Goal: Task Accomplishment & Management: Use online tool/utility

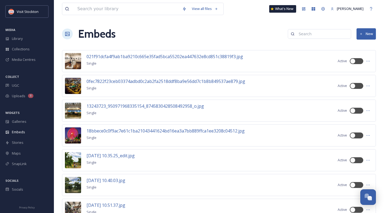
click at [369, 61] on icon at bounding box center [368, 61] width 4 height 4
click at [147, 27] on div "Embeds New" at bounding box center [219, 34] width 314 height 16
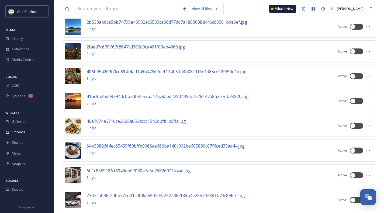
scroll to position [216, 0]
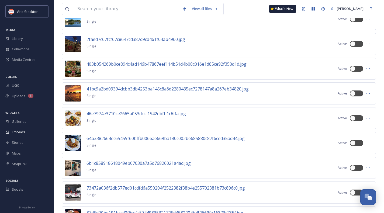
click at [133, 89] on span "41bc9a2bd09394dcbb3db4253ba145c8a6d2280435ec7278147a8a267eb34820.jpg" at bounding box center [168, 89] width 162 height 6
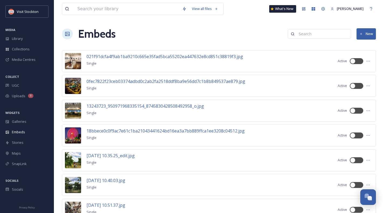
click at [19, 120] on span "Galleries" at bounding box center [19, 121] width 15 height 5
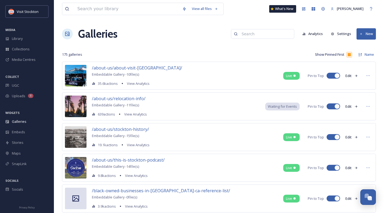
click at [74, 69] on img at bounding box center [76, 76] width 22 height 22
click at [105, 68] on span "/about-us/about-visit-[GEOGRAPHIC_DATA]/" at bounding box center [137, 68] width 90 height 6
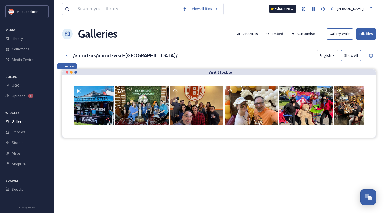
click at [67, 54] on icon at bounding box center [67, 56] width 4 height 4
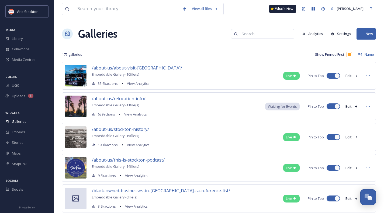
click at [99, 100] on span "/about-us/relocation-info/" at bounding box center [119, 99] width 54 height 6
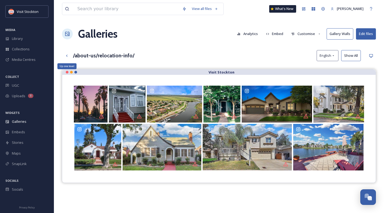
click at [66, 56] on icon at bounding box center [67, 56] width 4 height 4
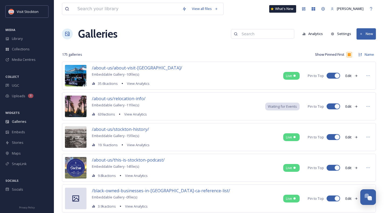
click at [128, 68] on span "/about-us/about-visit-[GEOGRAPHIC_DATA]/" at bounding box center [137, 68] width 90 height 6
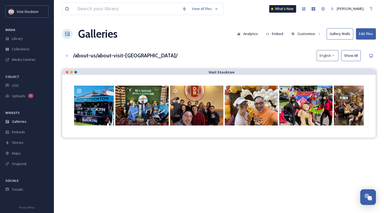
click at [367, 36] on button "Edit files" at bounding box center [366, 33] width 20 height 11
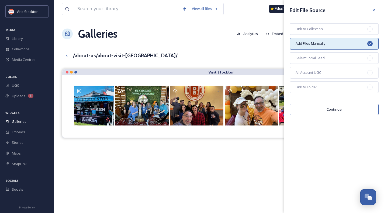
click at [196, 38] on div "Galleries Analytics Embed Customise Gallery Walls Edit files" at bounding box center [219, 34] width 314 height 16
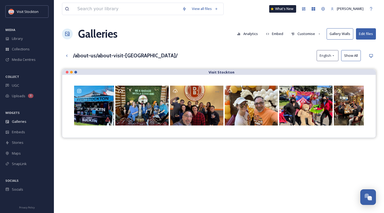
click at [364, 34] on button "Edit files" at bounding box center [366, 33] width 20 height 11
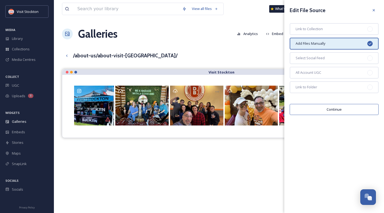
click at [342, 109] on button "Continue" at bounding box center [334, 109] width 89 height 11
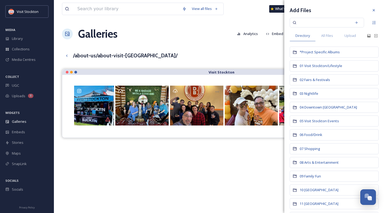
click at [329, 67] on span "01 Visit Stockton/Lifestyle" at bounding box center [321, 65] width 43 height 5
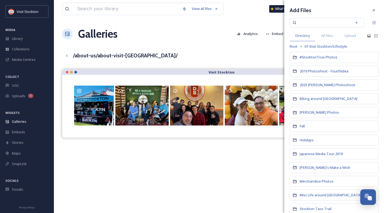
click at [325, 58] on span "#StocktonTrue Photos" at bounding box center [319, 57] width 38 height 5
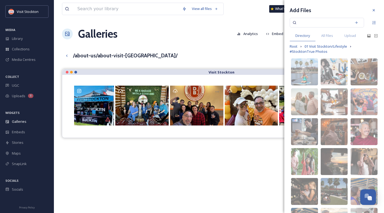
click at [335, 64] on img at bounding box center [334, 71] width 27 height 27
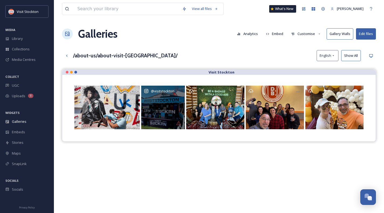
click at [180, 92] on icon "Opens media popup. Media description: no-rights-979ad7c87734bd3754e61fb6f0e6fa5…" at bounding box center [179, 92] width 4 height 4
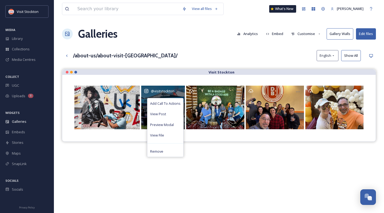
click at [160, 153] on span "Remove" at bounding box center [156, 151] width 13 height 5
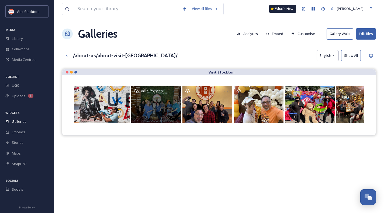
click at [177, 89] on div "Opens media popup. Media description: IMG_1280.jpg." at bounding box center [175, 92] width 10 height 10
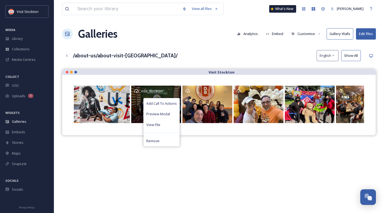
click at [158, 140] on span "Remove" at bounding box center [152, 141] width 13 height 5
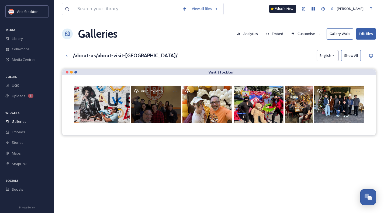
click at [174, 89] on div "Opens media popup. Media description: IMG_0164.jpg." at bounding box center [175, 92] width 10 height 10
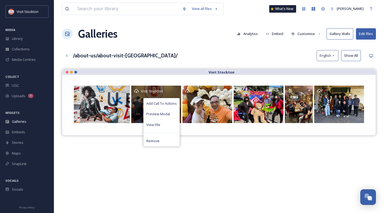
click at [163, 139] on div "Remove" at bounding box center [162, 141] width 36 height 11
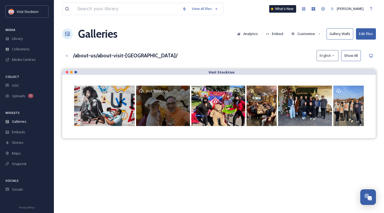
click at [184, 90] on icon "Opens media popup. Media description: 5334E38B-FDAA-4996-8853-FF5C07E15B91.jpeg." at bounding box center [184, 92] width 4 height 4
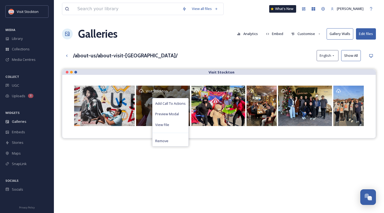
click at [173, 140] on div "Remove" at bounding box center [171, 141] width 36 height 11
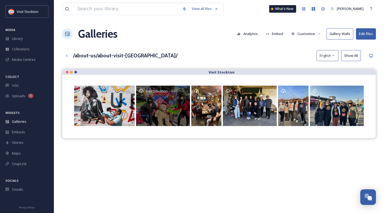
click at [184, 89] on div "Opens media popup. Media description: AAB38C82-04CE-4991-8276-D1DF3F641AA0.jpeg." at bounding box center [184, 92] width 10 height 10
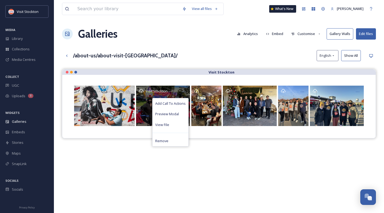
click at [176, 141] on div "Remove" at bounding box center [171, 141] width 36 height 11
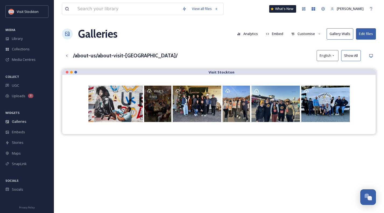
click at [167, 91] on icon "Opens media popup. Media description: IMG_0170.JPG." at bounding box center [165, 92] width 4 height 4
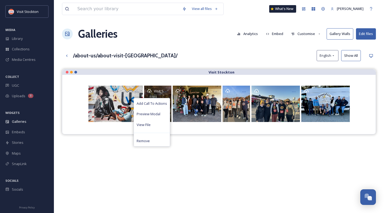
click at [157, 140] on div "Remove" at bounding box center [152, 141] width 36 height 11
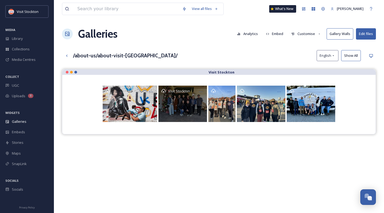
click at [201, 90] on icon "Opens media popup. Media description: IMG_0159.jpg." at bounding box center [201, 92] width 4 height 4
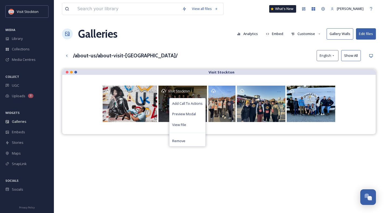
click at [193, 140] on div "Remove" at bounding box center [188, 141] width 36 height 11
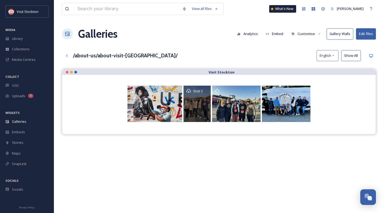
click at [206, 92] on icon "Opens media popup. Media description: Visit Stockton Team 20211.png." at bounding box center [204, 92] width 3 height 1
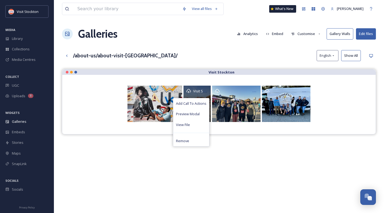
click at [200, 140] on div "Remove" at bounding box center [191, 141] width 36 height 11
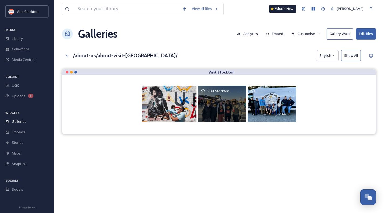
click at [240, 91] on icon "Opens media popup. Media description: 7f9286505bf6bb368129a0120a2a8f01cb58c0013…" at bounding box center [240, 92] width 4 height 4
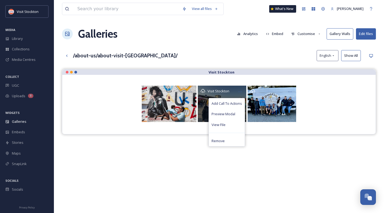
click at [225, 141] on div "Remove" at bounding box center [227, 141] width 36 height 11
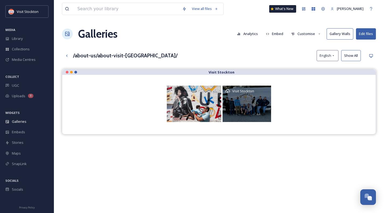
click at [266, 91] on icon "Opens media popup. Media description: b989e5f704477b8933dfdcf9fc0411bdbac586726…" at bounding box center [265, 92] width 4 height 4
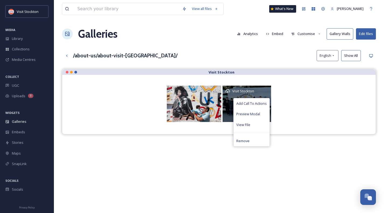
click at [251, 141] on div "Remove" at bounding box center [252, 141] width 36 height 11
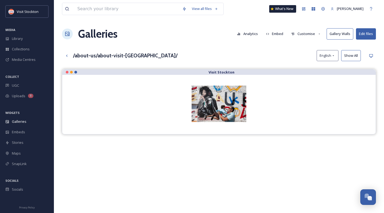
click at [368, 34] on button "Edit files" at bounding box center [366, 33] width 20 height 11
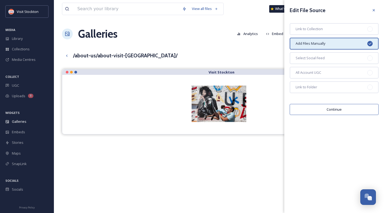
click at [347, 110] on button "Continue" at bounding box center [334, 109] width 89 height 11
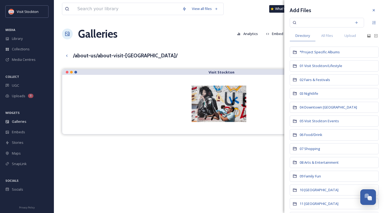
click at [318, 67] on span "01 Visit Stockton/Lifestyle" at bounding box center [321, 65] width 43 height 5
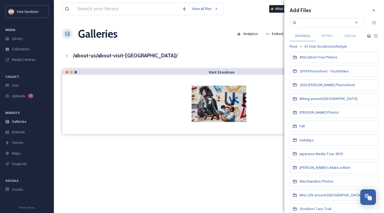
click at [320, 58] on span "#StocktonTrue Photos" at bounding box center [319, 57] width 38 height 5
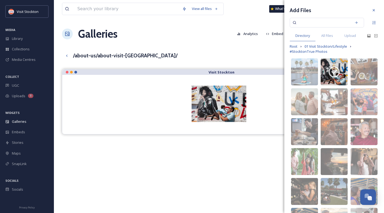
click at [307, 69] on img at bounding box center [304, 71] width 27 height 27
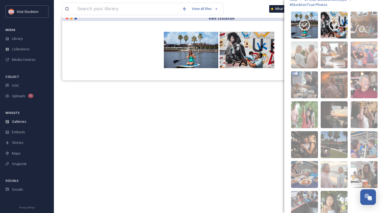
scroll to position [42, 0]
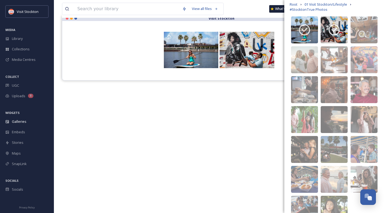
click at [310, 84] on img at bounding box center [304, 89] width 27 height 27
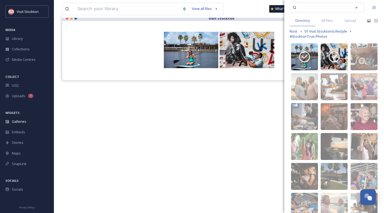
click at [363, 51] on img at bounding box center [364, 56] width 27 height 27
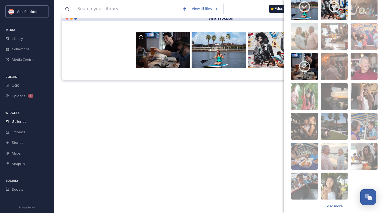
scroll to position [69, 0]
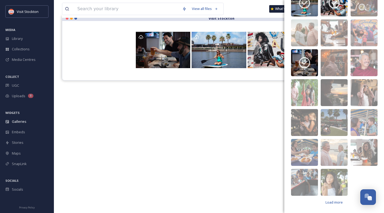
click at [334, 116] on img at bounding box center [334, 122] width 27 height 27
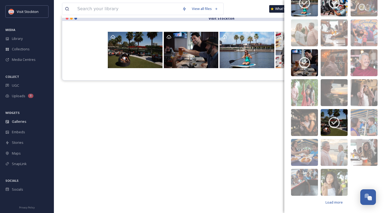
click at [300, 86] on img at bounding box center [304, 92] width 27 height 27
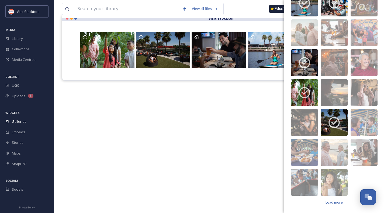
click at [257, 142] on div "Visit Stockton" at bounding box center [219, 121] width 314 height 213
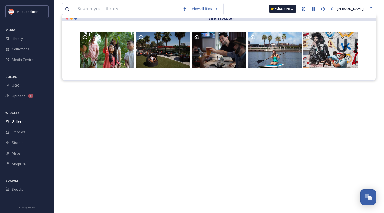
scroll to position [0, 0]
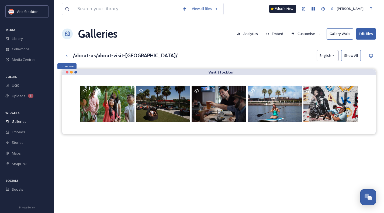
click at [66, 55] on icon at bounding box center [67, 56] width 4 height 4
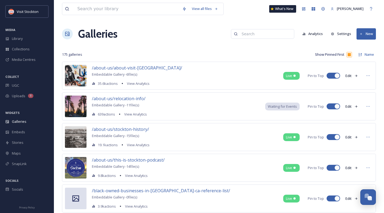
click at [369, 75] on icon at bounding box center [368, 76] width 4 height 4
click at [361, 108] on span "Embed Gallery" at bounding box center [357, 108] width 23 height 5
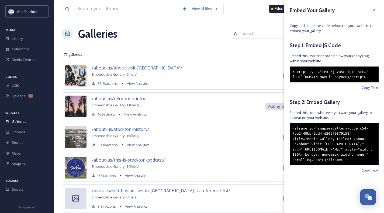
click at [371, 90] on span "Copy Text" at bounding box center [370, 87] width 17 height 5
click at [368, 173] on span "Copy Text" at bounding box center [370, 170] width 17 height 5
